Goal: Use online tool/utility: Utilize a website feature to perform a specific function

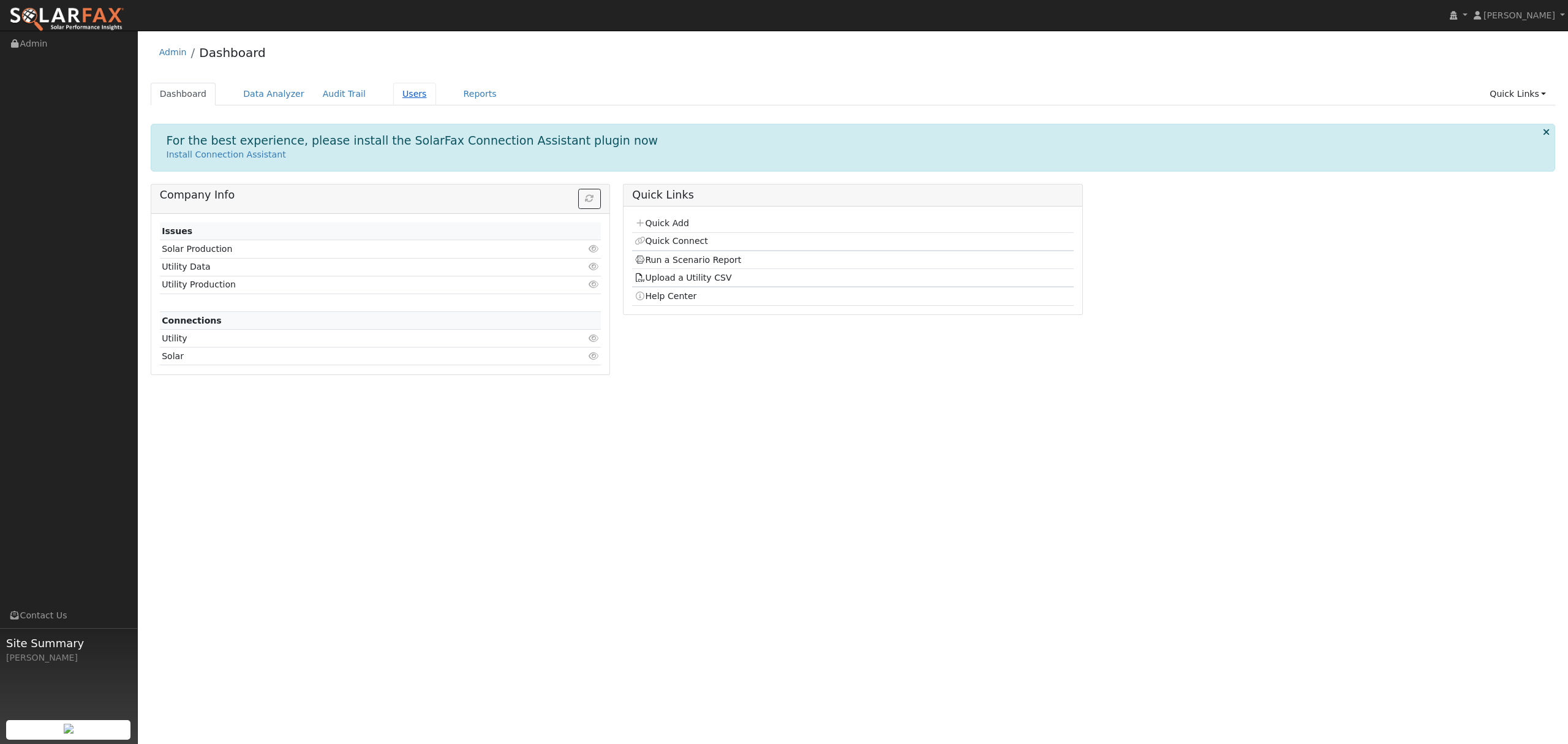
click at [393, 93] on link "Users" at bounding box center [414, 94] width 43 height 23
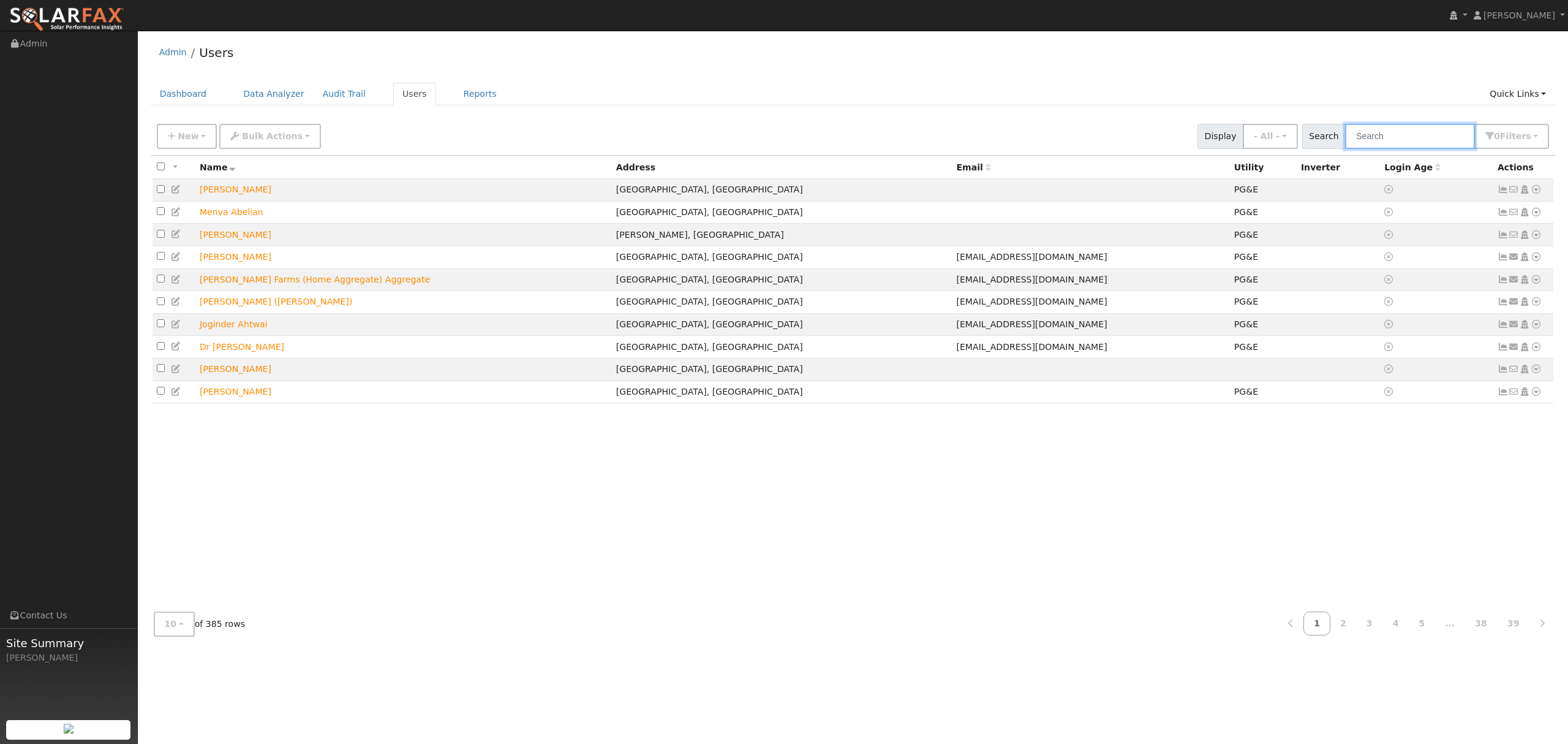
click at [1427, 131] on input "text" at bounding box center [1410, 137] width 130 height 25
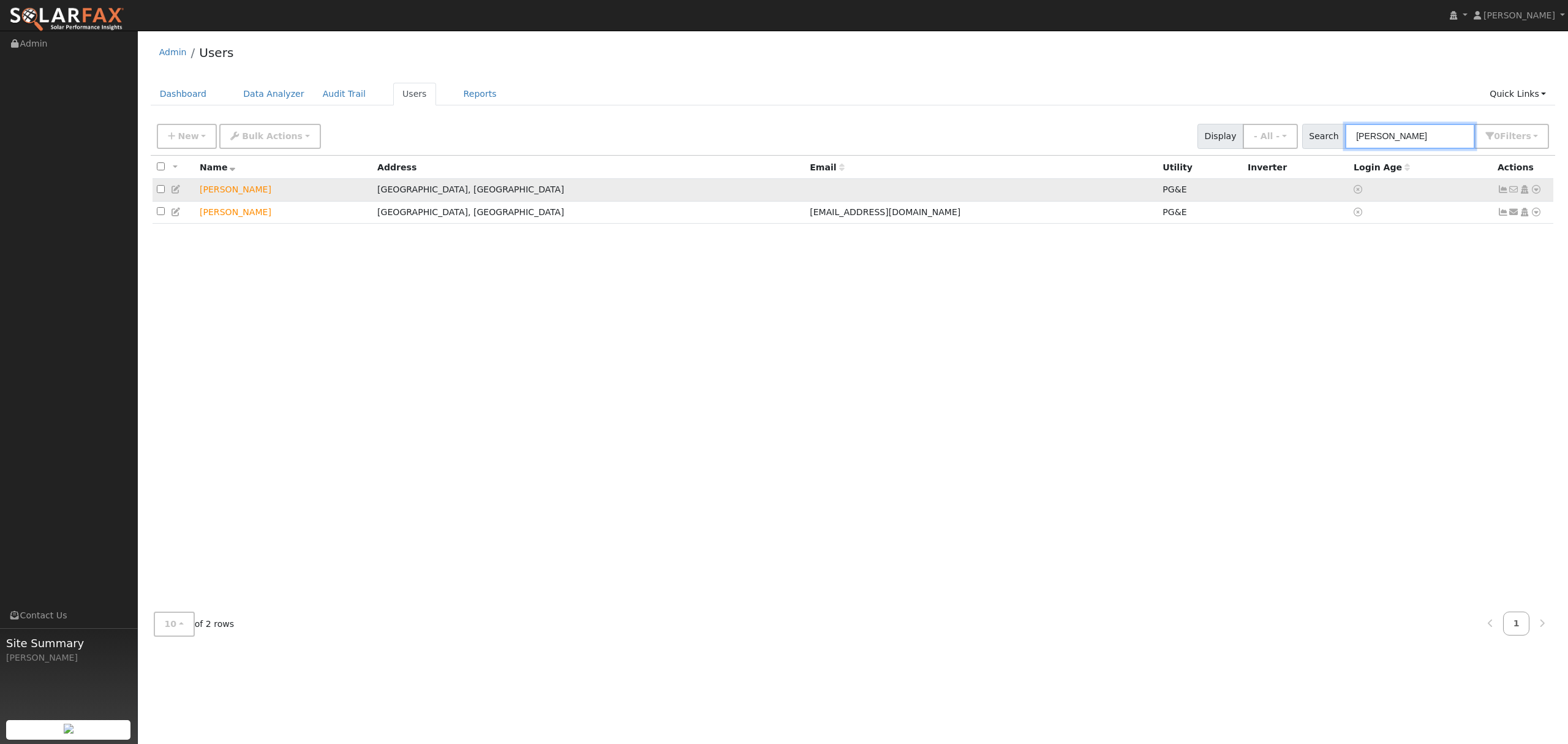
type input "[PERSON_NAME]"
click at [1535, 189] on icon at bounding box center [1536, 189] width 11 height 8
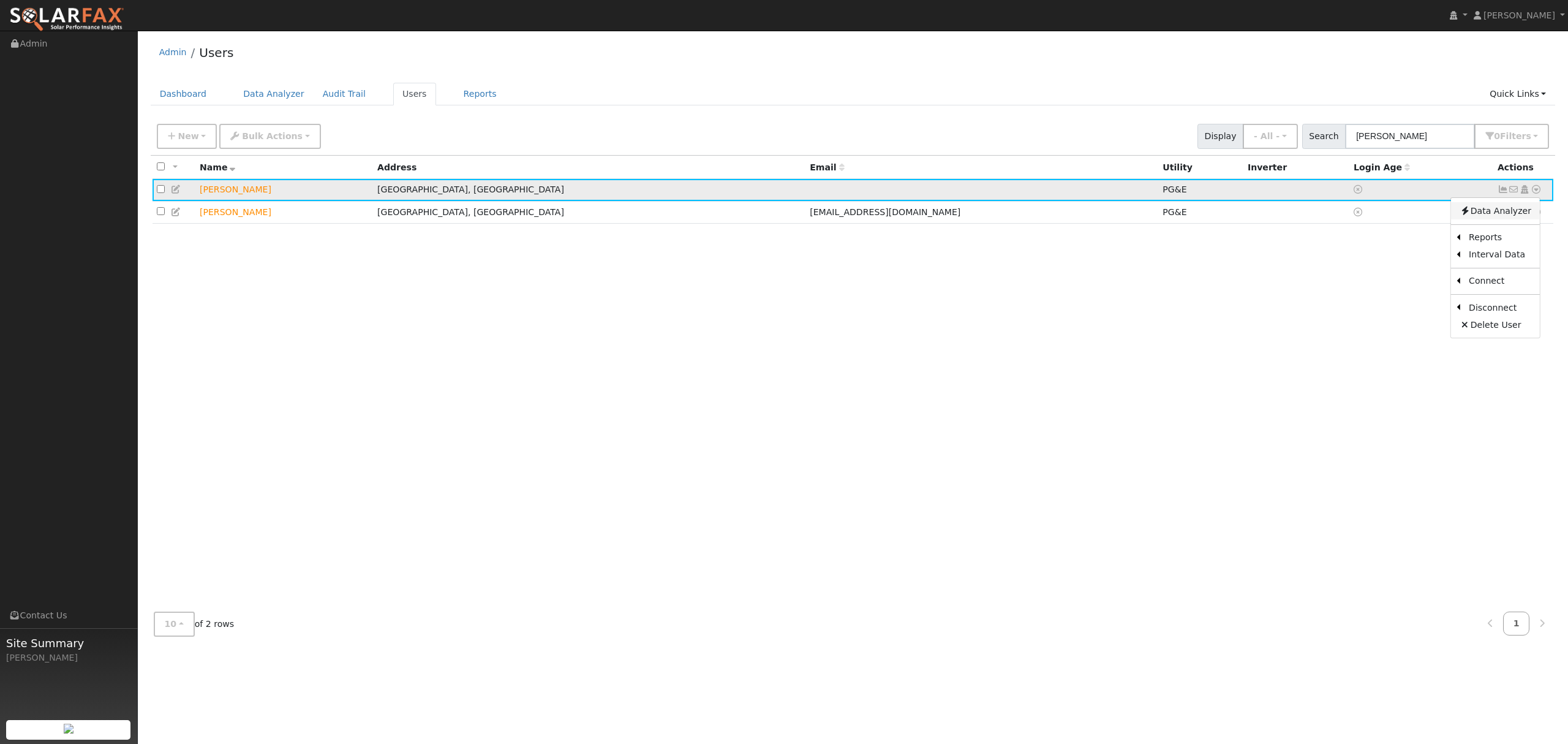
click at [1491, 206] on link "Data Analyzer" at bounding box center [1496, 210] width 89 height 17
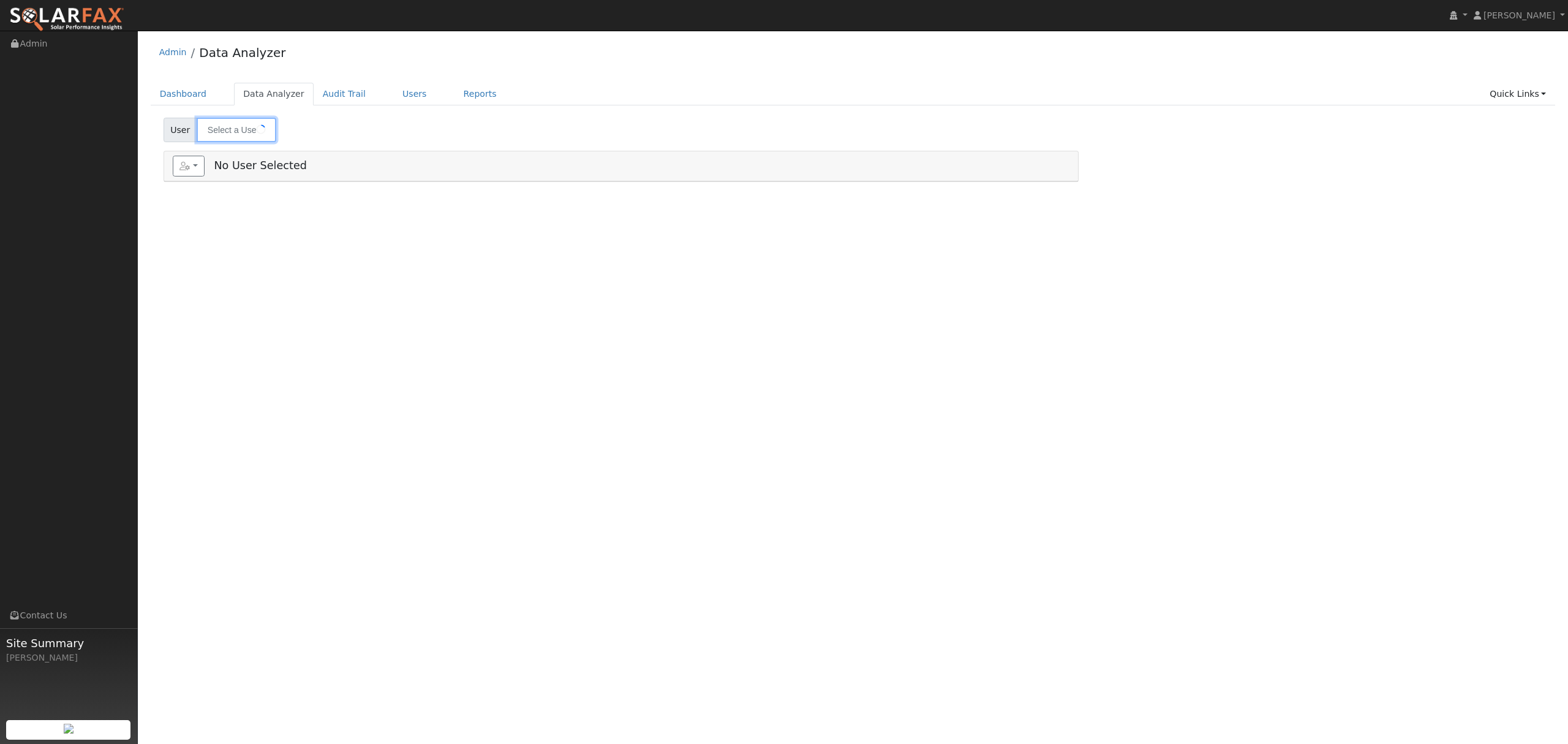
type input "[PERSON_NAME]"
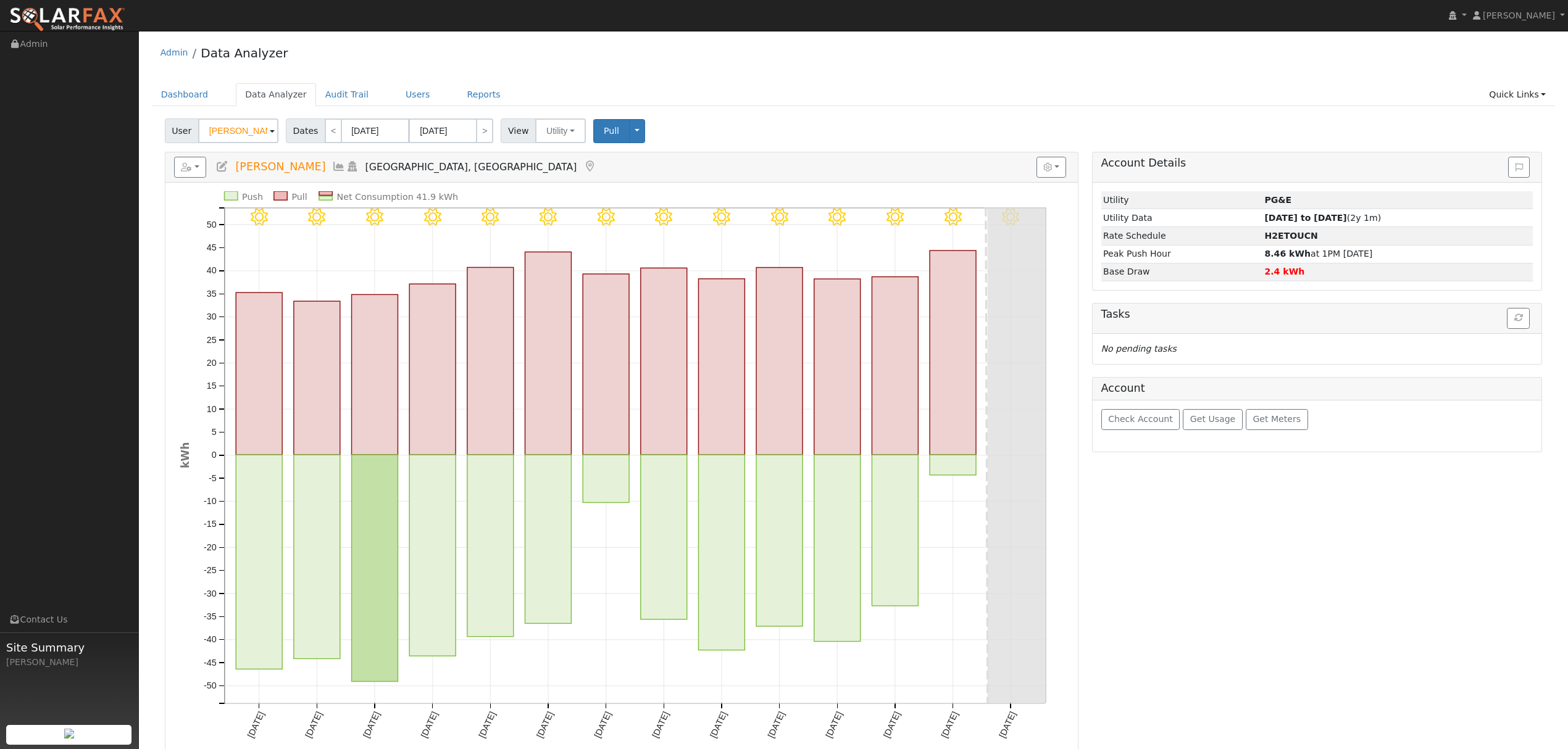
click at [332, 168] on icon at bounding box center [339, 167] width 13 height 11
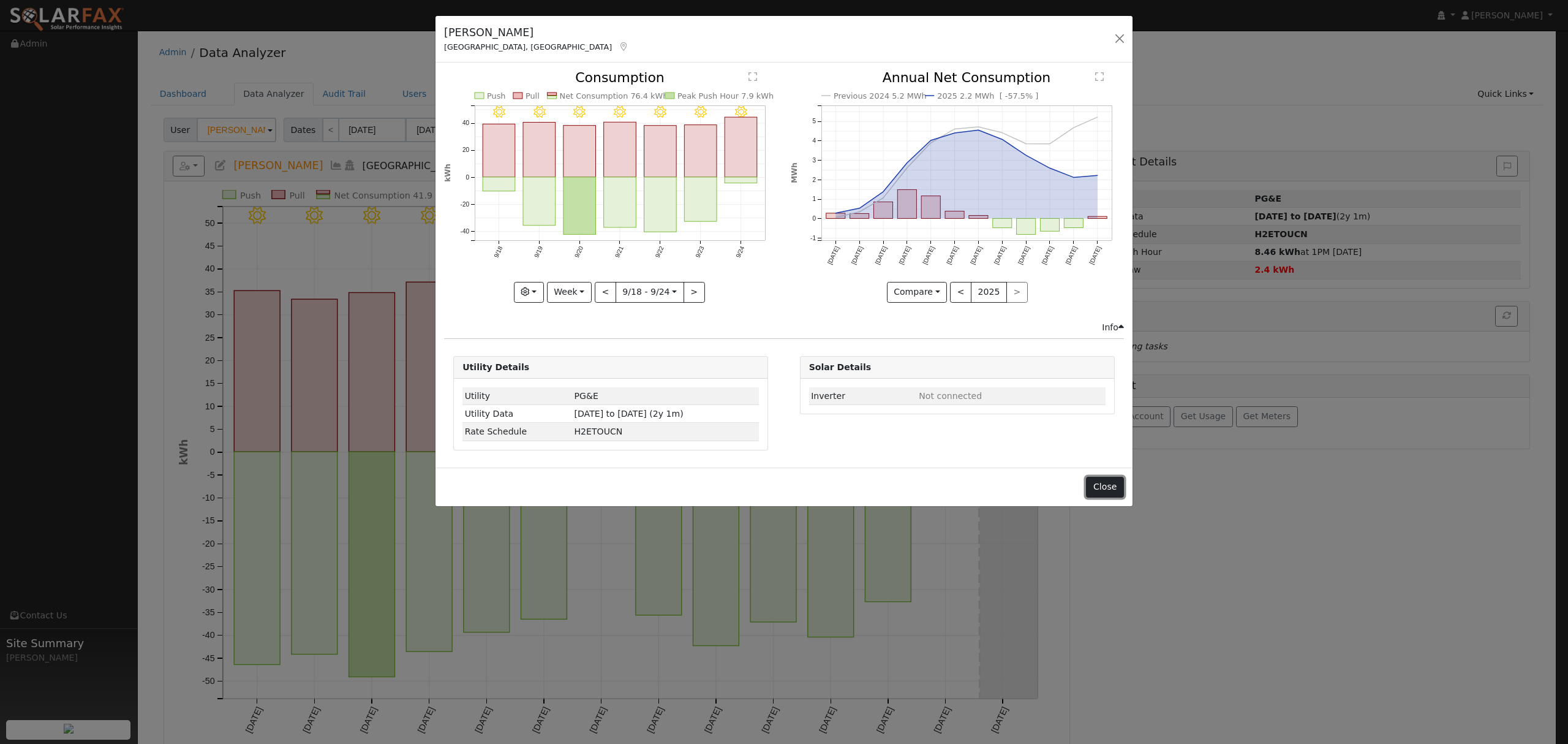
click at [1117, 488] on button "Close" at bounding box center [1104, 488] width 37 height 21
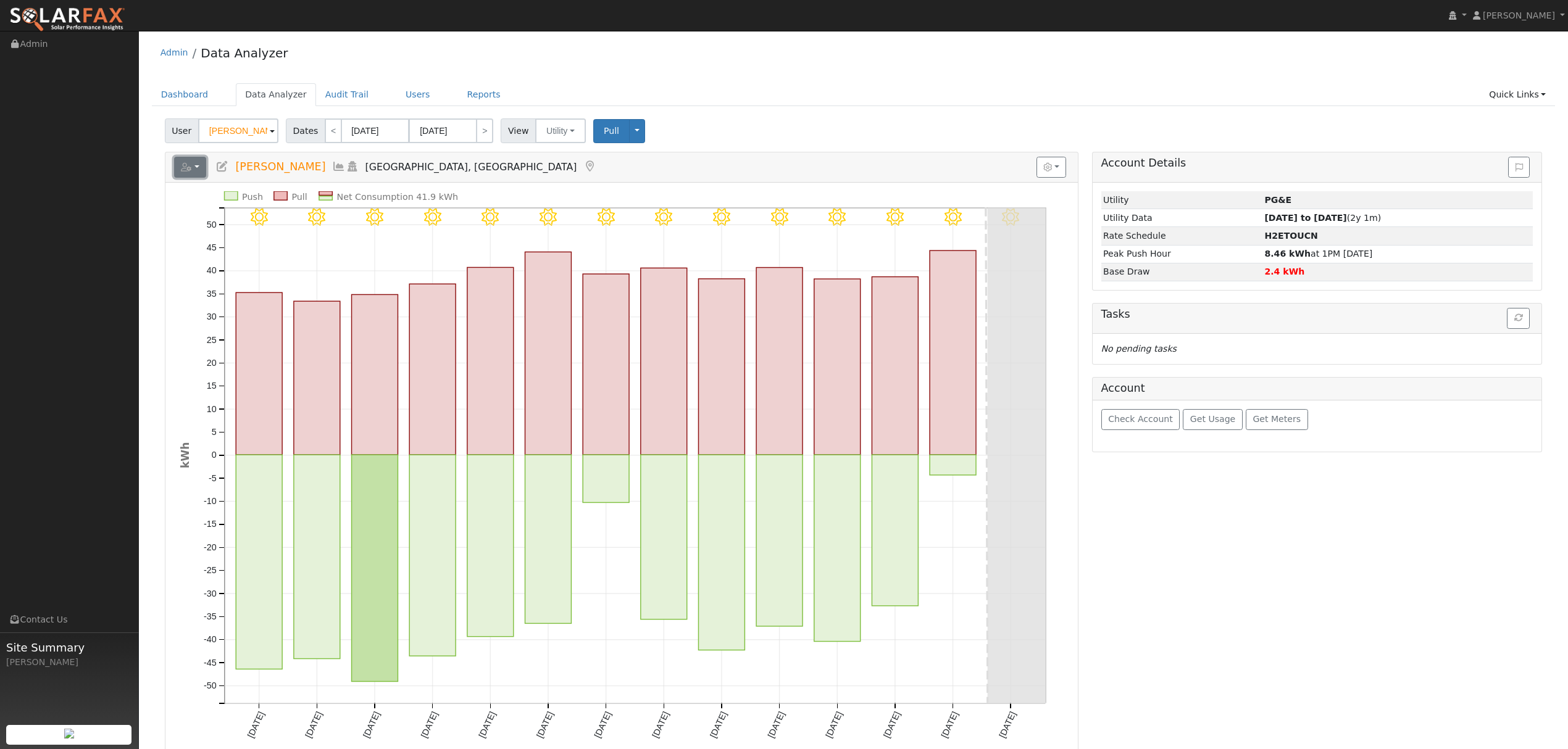
click at [196, 173] on button "button" at bounding box center [191, 167] width 33 height 21
click at [0, 0] on link "Energy Audit" at bounding box center [0, 0] width 0 height 0
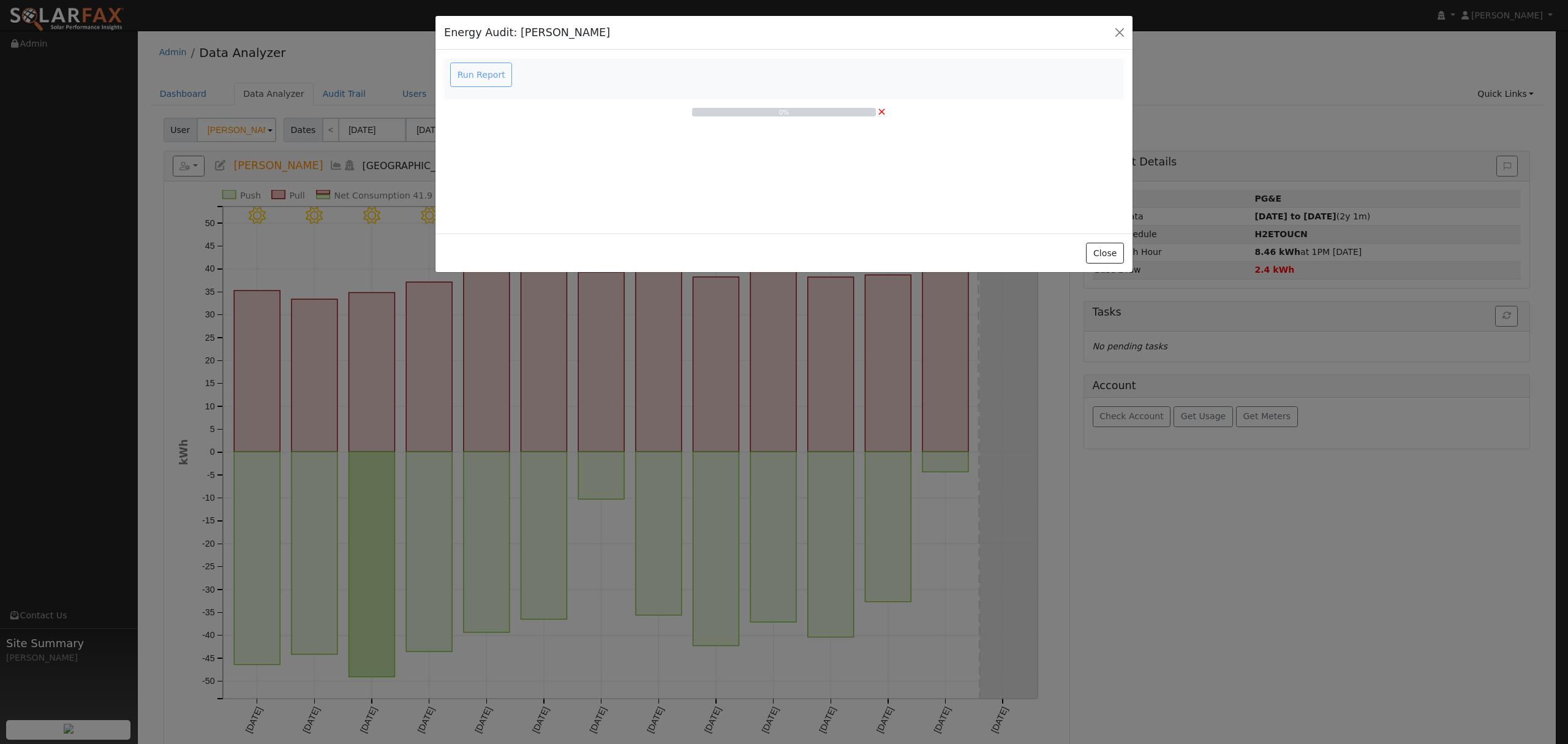
click at [483, 76] on div "Run Report" at bounding box center [483, 75] width 69 height 25
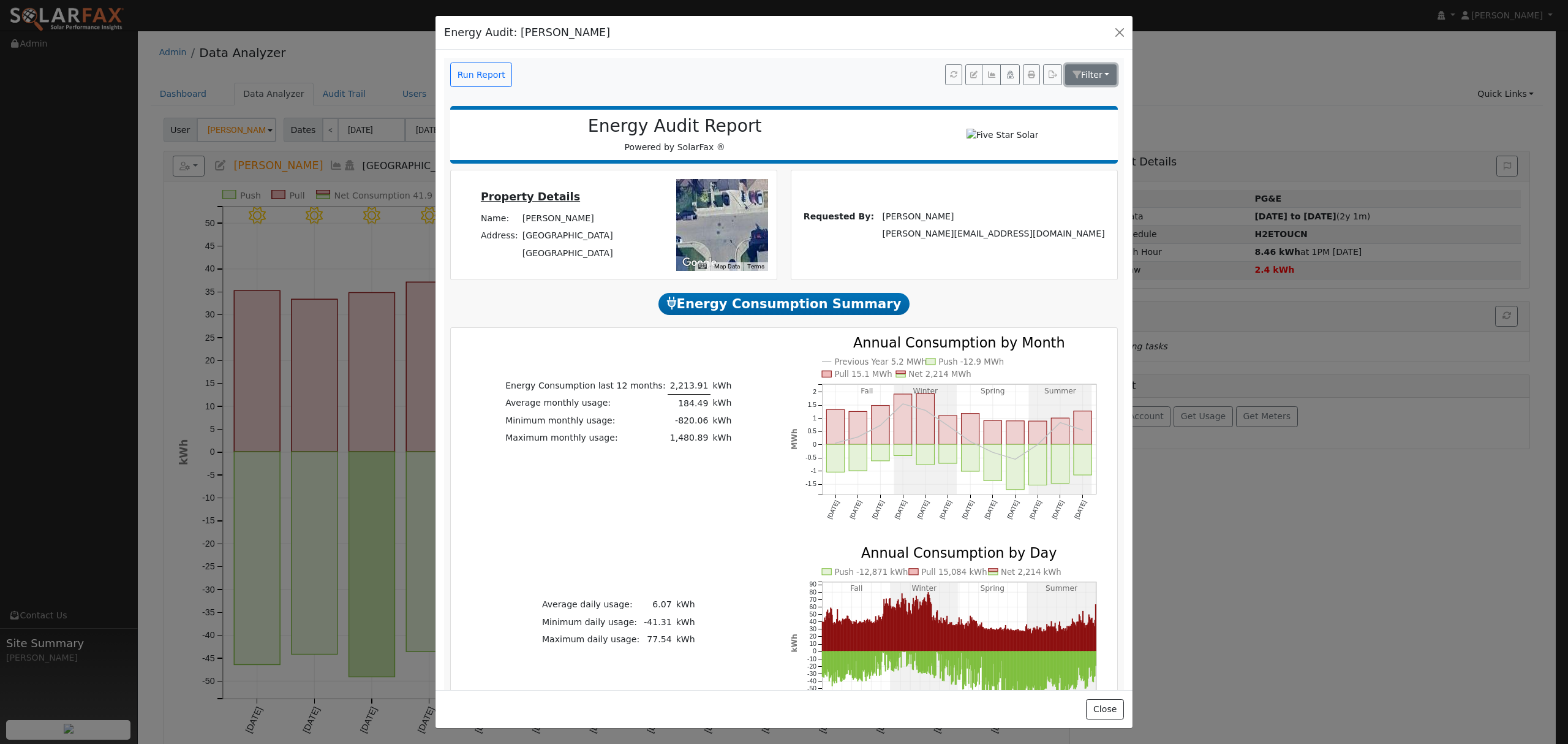
click at [1092, 74] on button "Filter" at bounding box center [1090, 75] width 51 height 21
click at [997, 119] on input "Audit for Solar" at bounding box center [1002, 120] width 8 height 8
checkbox input "true"
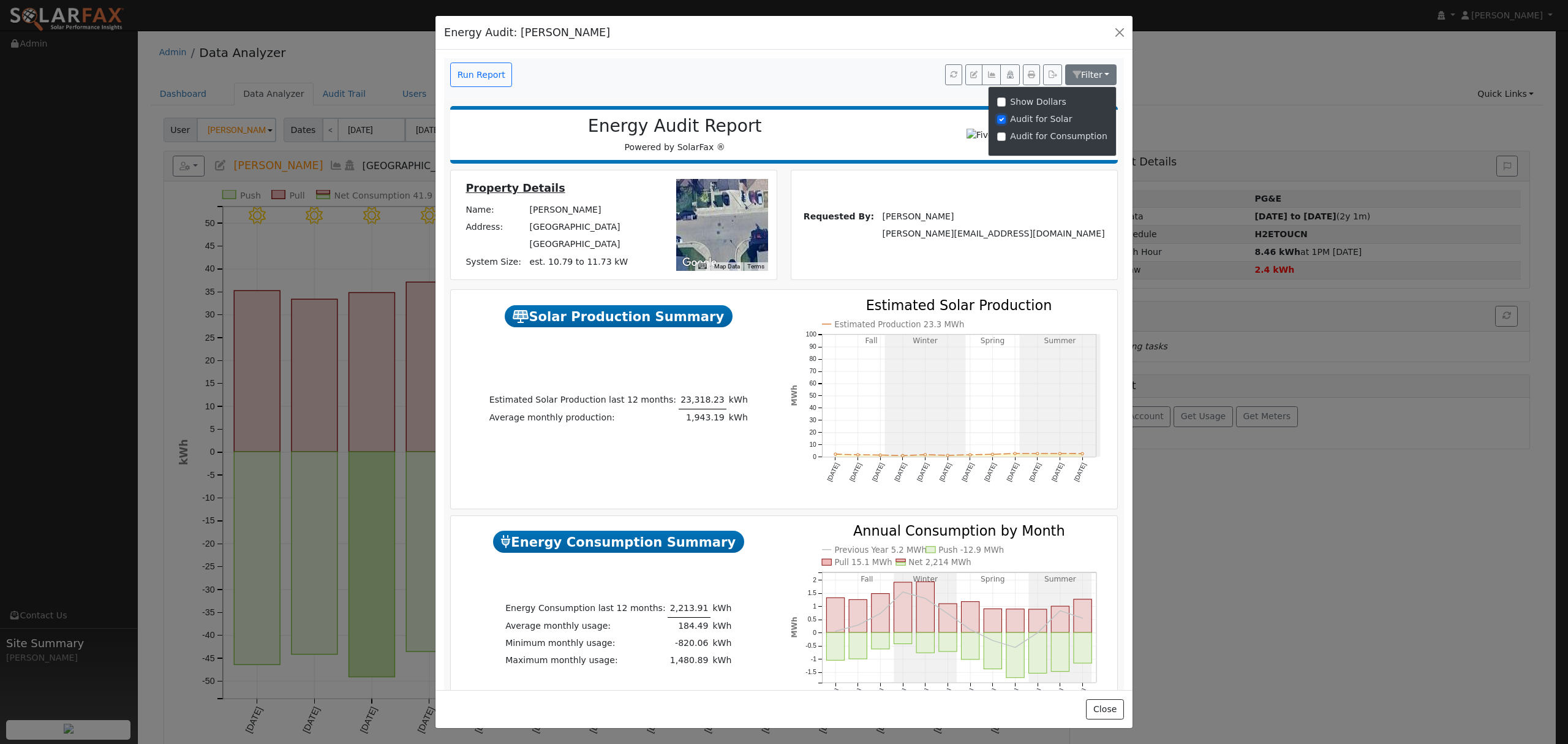
checkbox input "false"
click at [997, 134] on div "Audit for Consumption" at bounding box center [1052, 137] width 110 height 13
click at [997, 115] on input "Audit for Solar" at bounding box center [1002, 120] width 8 height 8
click at [997, 138] on input "Audit for Consumption" at bounding box center [1002, 137] width 8 height 8
click at [997, 136] on input "Audit for Consumption" at bounding box center [1002, 137] width 8 height 8
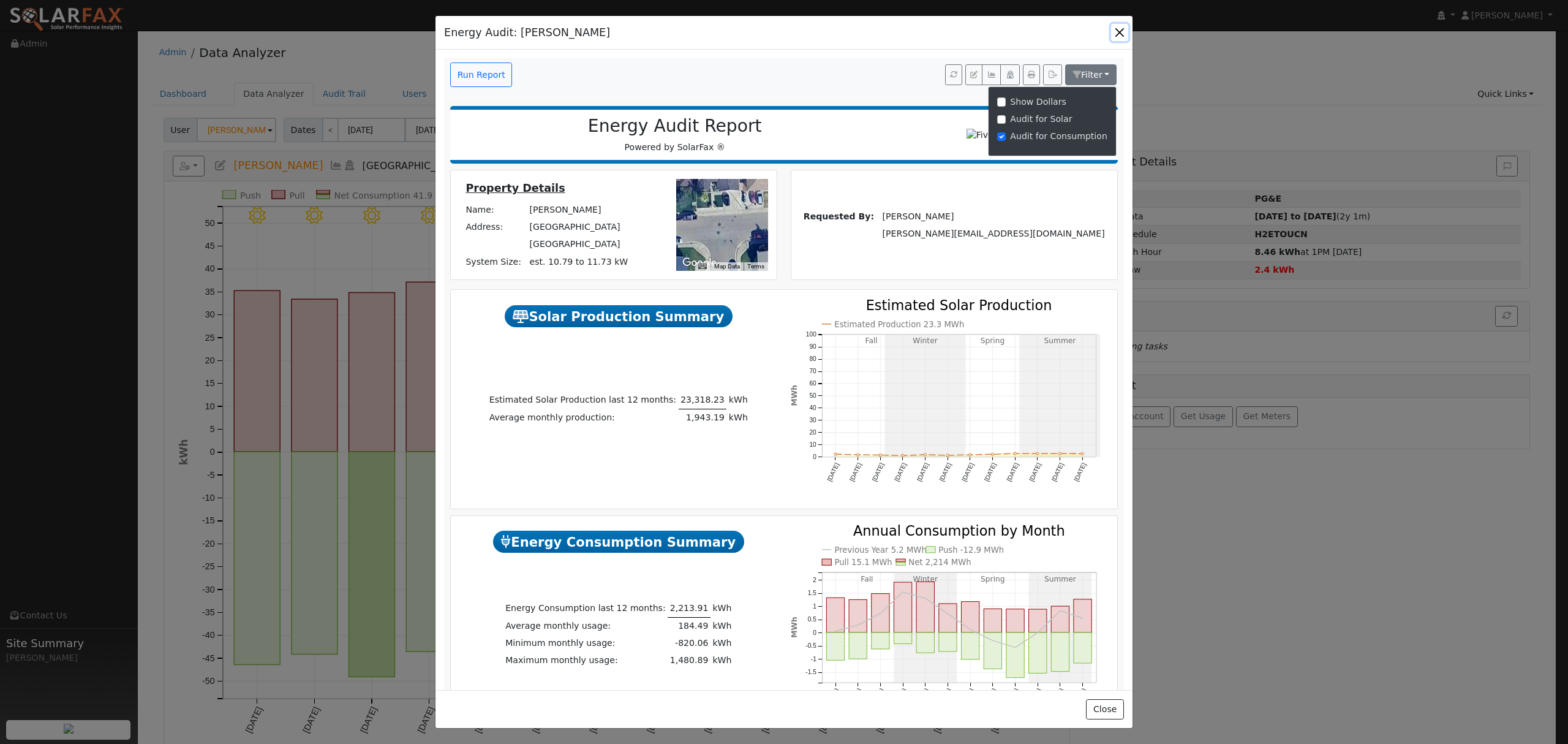
click at [1121, 32] on button "button" at bounding box center [1120, 32] width 17 height 17
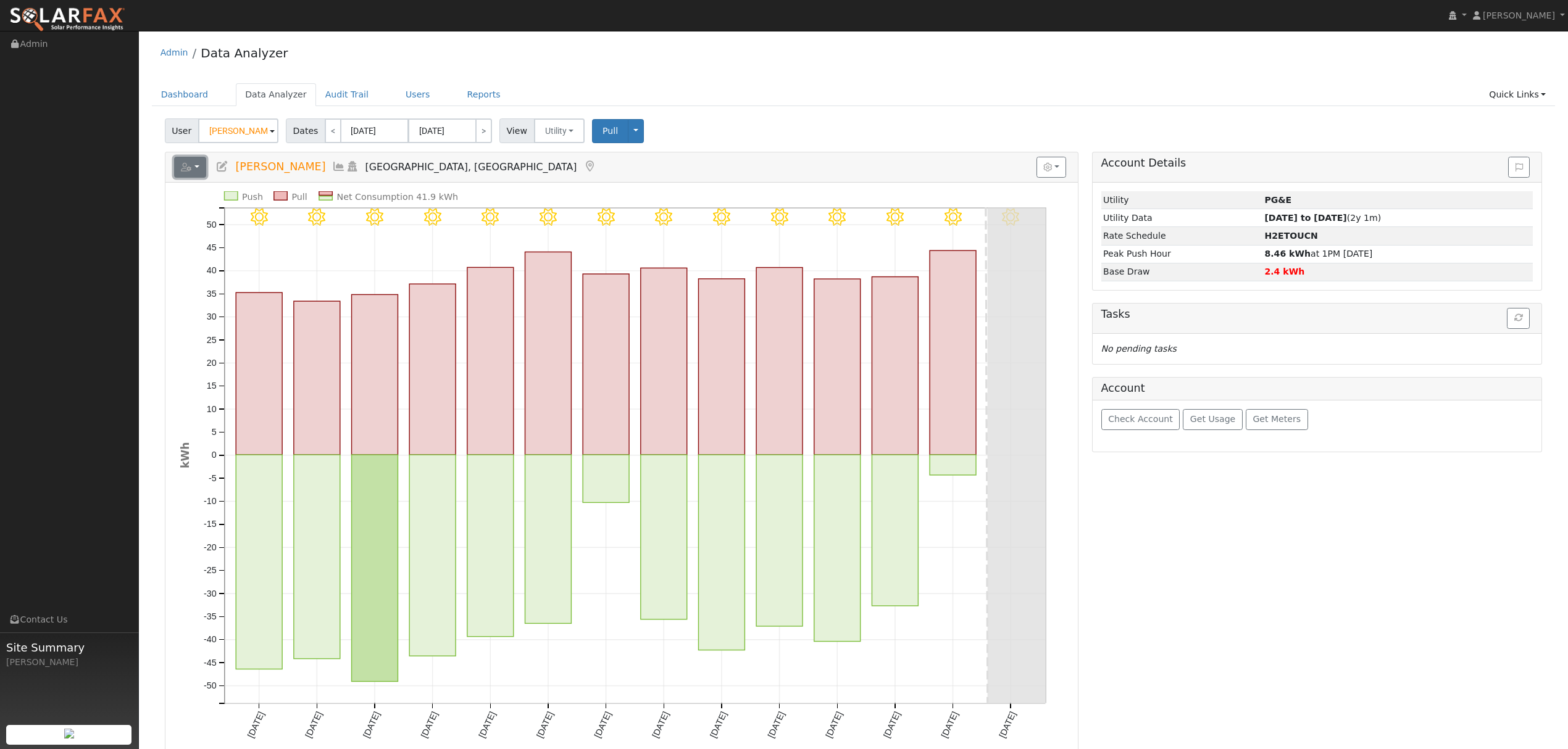
click at [191, 170] on icon "button" at bounding box center [186, 167] width 11 height 9
drag, startPoint x: 329, startPoint y: 230, endPoint x: 335, endPoint y: 226, distance: 7.2
click at [335, 226] on link "Energy Audit" at bounding box center [344, 232] width 92 height 15
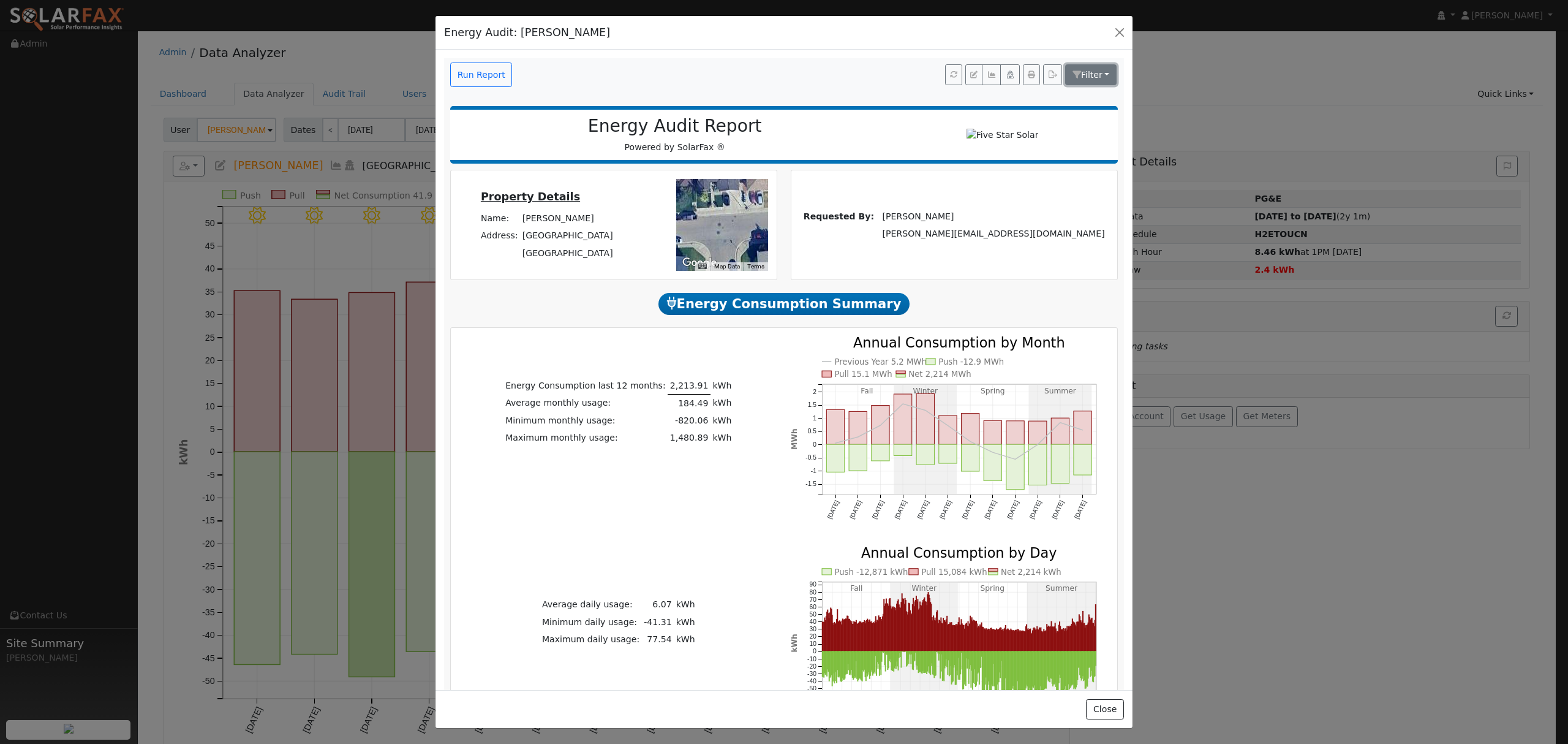
click at [1096, 74] on button "Filter" at bounding box center [1090, 75] width 51 height 21
drag, startPoint x: 838, startPoint y: 82, endPoint x: 1037, endPoint y: 66, distance: 199.6
click at [838, 81] on div "Run Report Filter Show Dollars Audit for Solar Audit for Consumption" at bounding box center [782, 72] width 680 height 29
click at [1028, 77] on icon "button" at bounding box center [1031, 75] width 7 height 7
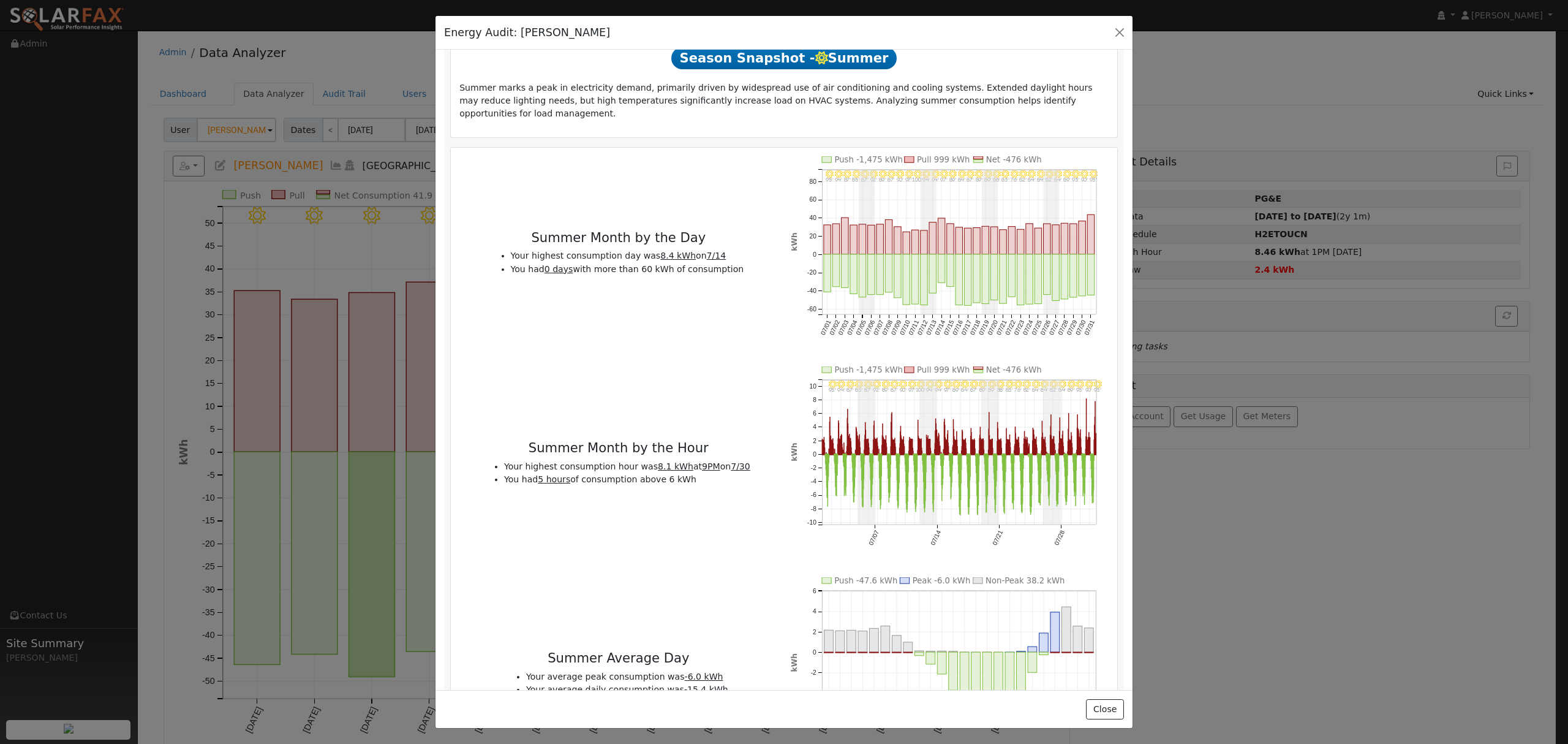
scroll to position [714, 0]
